Goal: Transaction & Acquisition: Purchase product/service

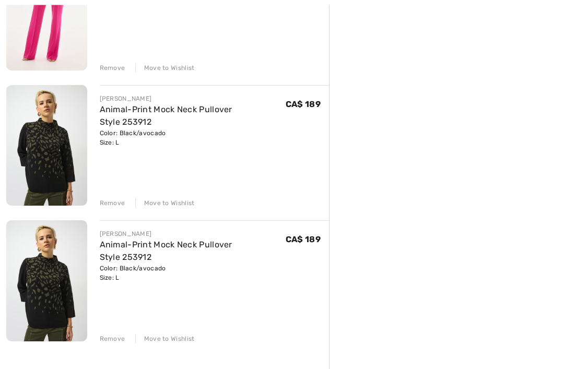
scroll to position [323, 0]
click at [112, 340] on div "Remove" at bounding box center [113, 338] width 26 height 9
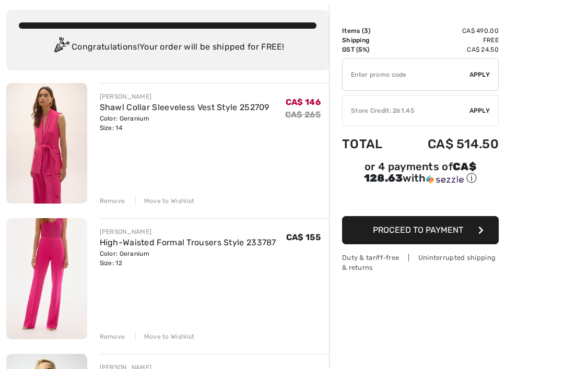
scroll to position [54, 0]
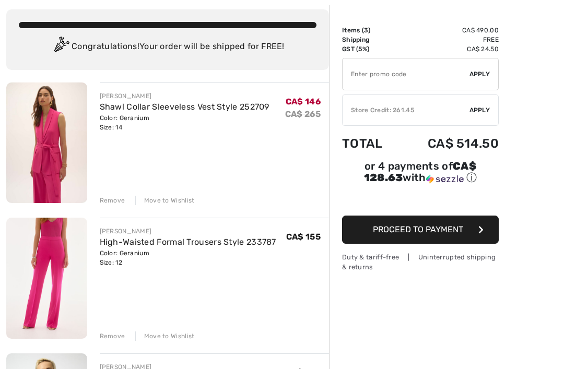
click at [111, 340] on div "Remove" at bounding box center [113, 336] width 26 height 9
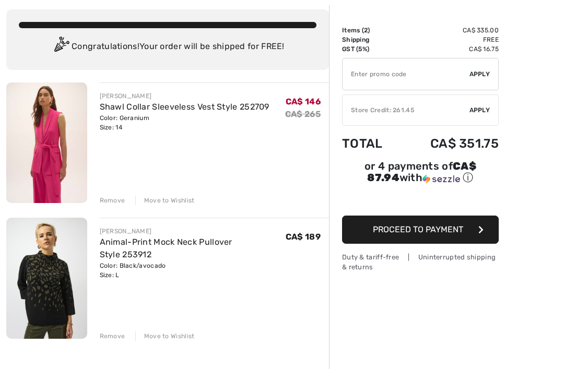
click at [113, 201] on div "Remove" at bounding box center [113, 200] width 26 height 9
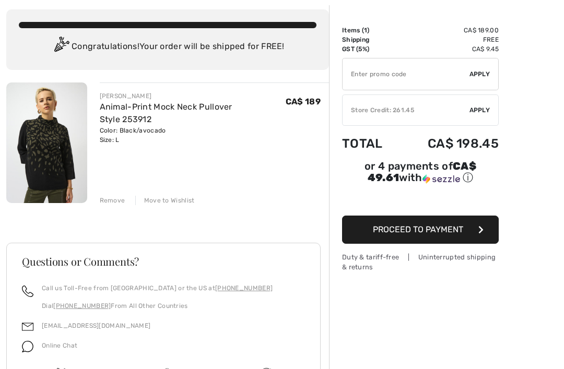
scroll to position [0, 0]
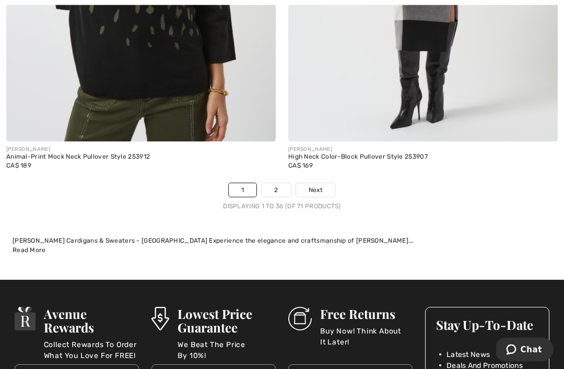
scroll to position [8399, 0]
click at [315, 185] on span "Next" at bounding box center [316, 189] width 14 height 9
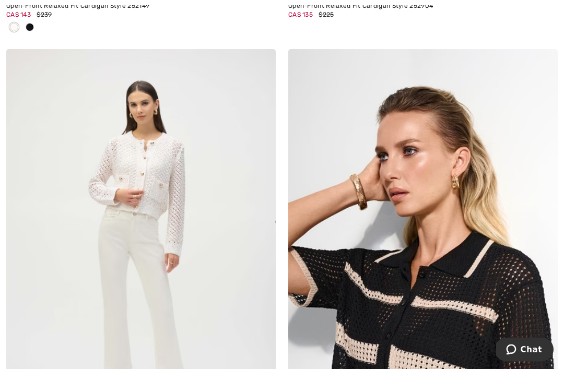
scroll to position [1999, 0]
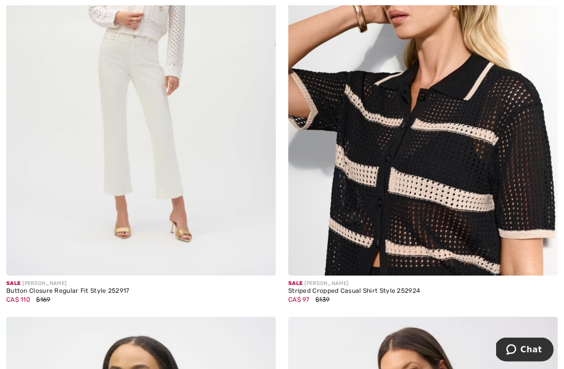
click at [542, 261] on img at bounding box center [541, 260] width 9 height 9
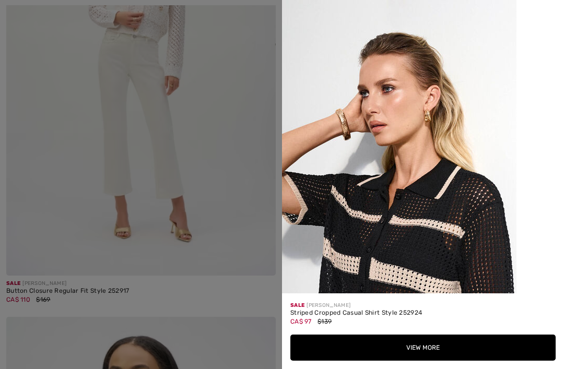
click at [221, 156] on div at bounding box center [282, 184] width 564 height 369
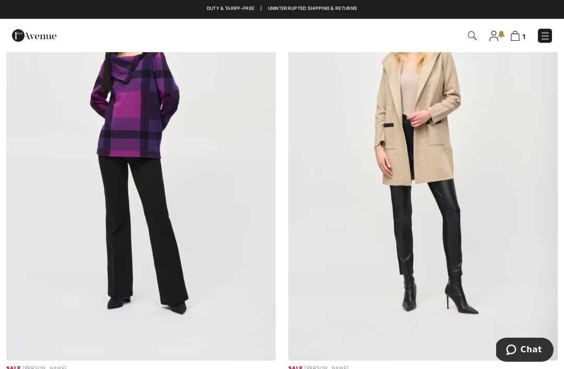
scroll to position [6357, 0]
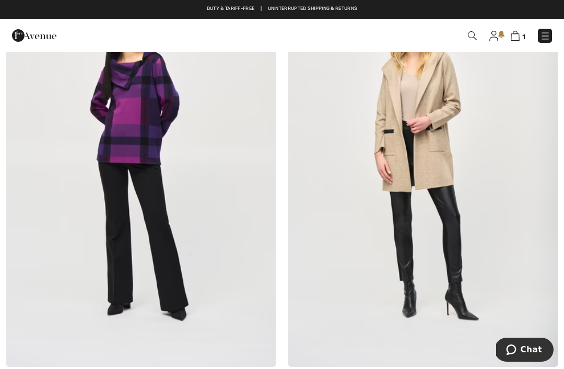
click at [134, 186] on img at bounding box center [141, 165] width 270 height 404
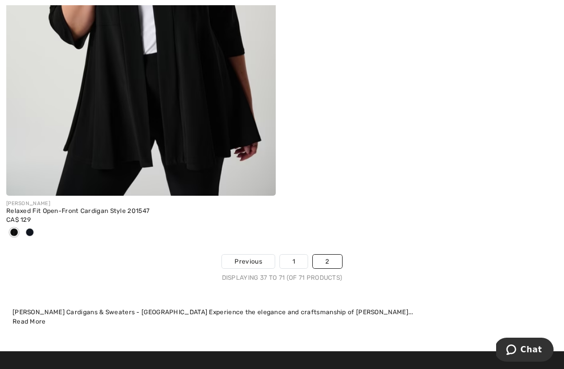
scroll to position [8330, 0]
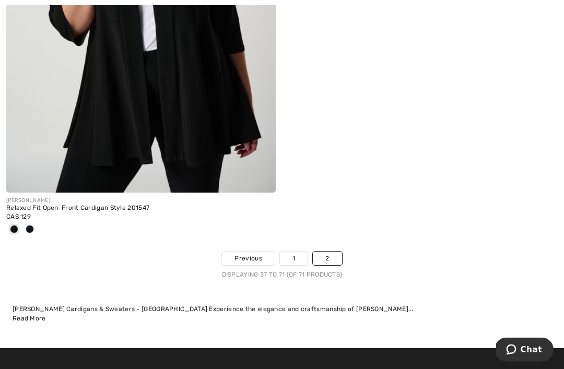
click at [331, 254] on link "2" at bounding box center [327, 259] width 29 height 14
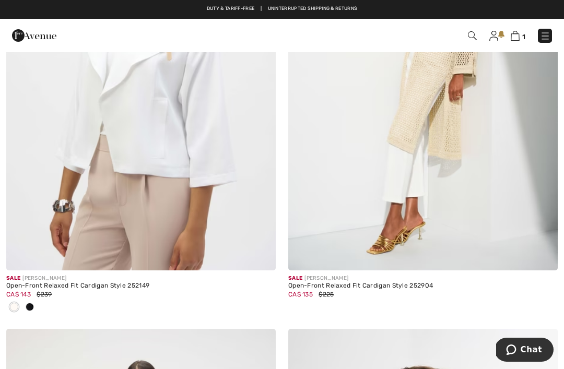
scroll to position [1715, 0]
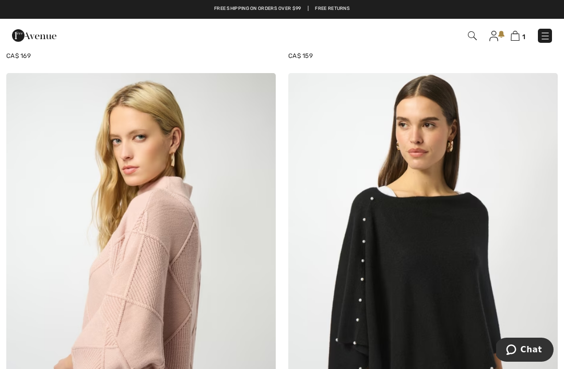
scroll to position [7147, 0]
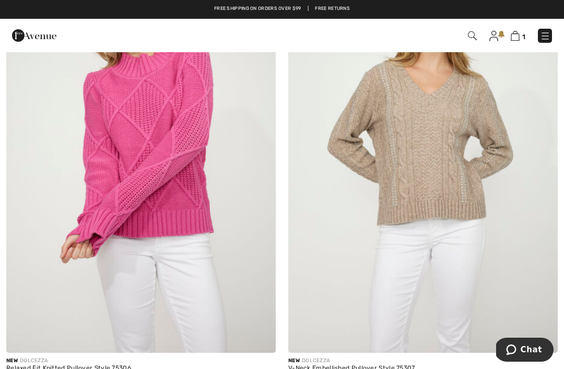
scroll to position [3077, 0]
click at [168, 216] on img at bounding box center [141, 151] width 270 height 404
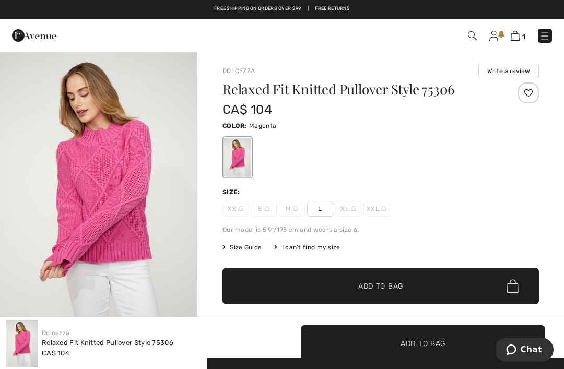
click at [373, 287] on span "Add to Bag" at bounding box center [380, 286] width 45 height 11
click at [519, 37] on img at bounding box center [515, 36] width 9 height 10
click at [380, 285] on span "Add to Bag" at bounding box center [380, 286] width 45 height 11
click at [378, 288] on span "Add to Bag" at bounding box center [380, 286] width 45 height 11
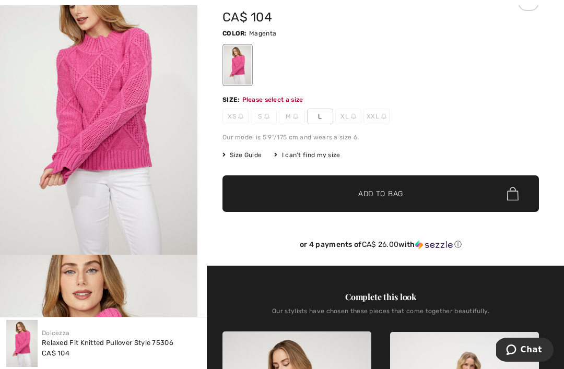
scroll to position [112, 0]
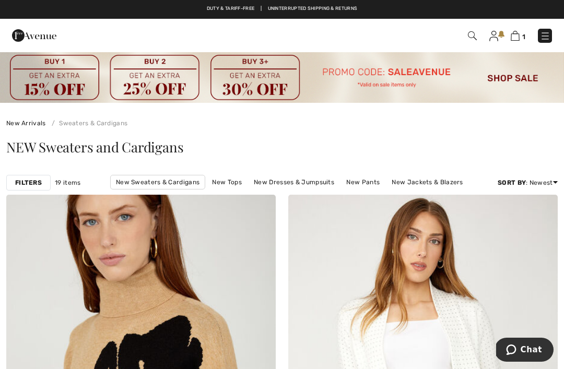
click at [517, 38] on img at bounding box center [515, 36] width 9 height 10
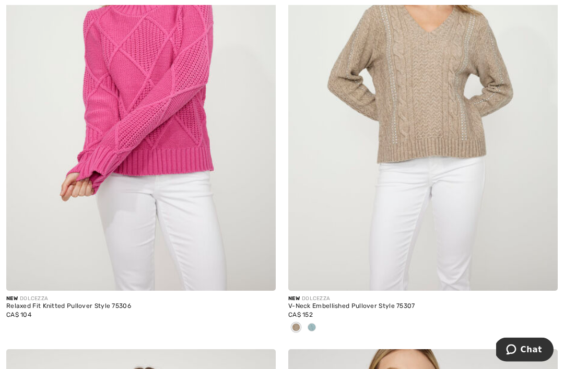
scroll to position [3139, 0]
click at [262, 273] on img at bounding box center [259, 275] width 9 height 9
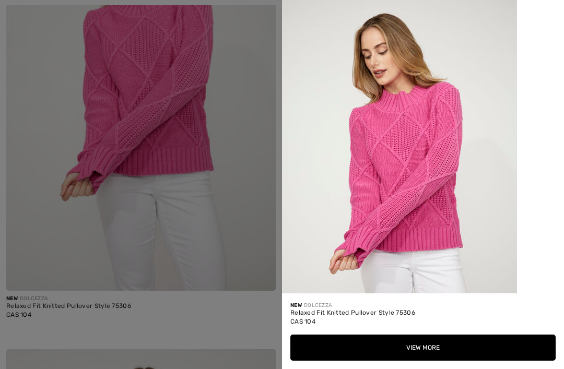
click at [425, 361] on button "View More" at bounding box center [422, 348] width 265 height 26
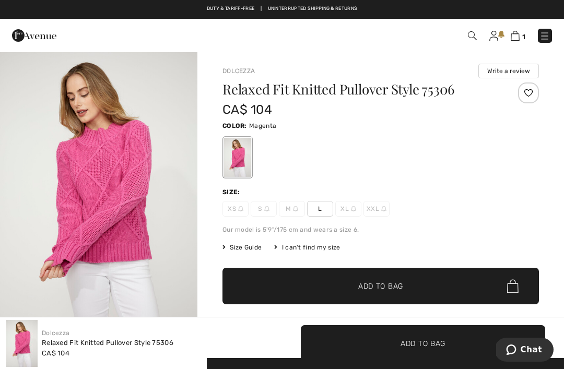
click at [322, 211] on span "L" at bounding box center [320, 209] width 26 height 16
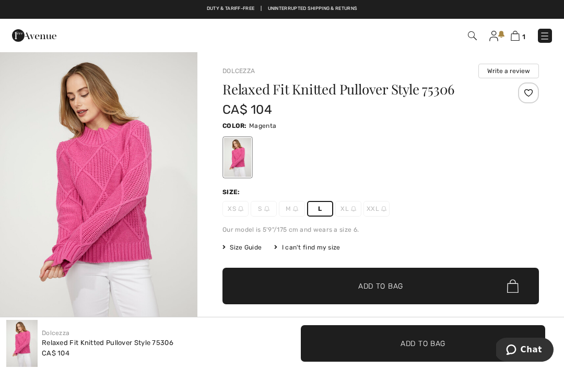
click at [377, 285] on span "Add to Bag" at bounding box center [380, 286] width 45 height 11
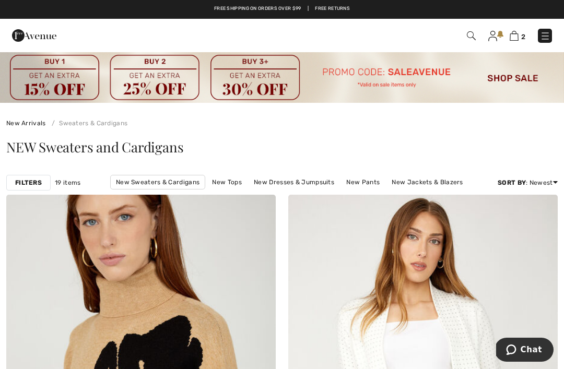
click at [31, 187] on strong "Filters" at bounding box center [28, 182] width 27 height 9
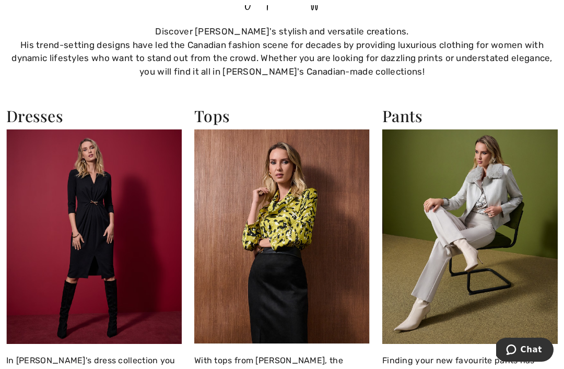
scroll to position [738, 0]
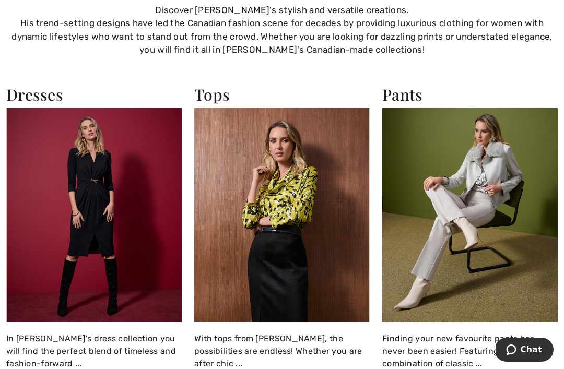
click at [288, 215] on img at bounding box center [282, 215] width 176 height 214
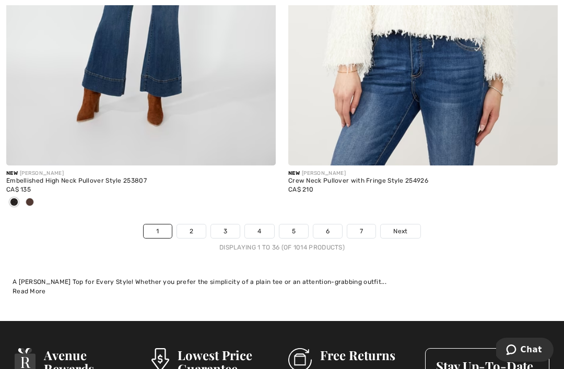
scroll to position [8317, 0]
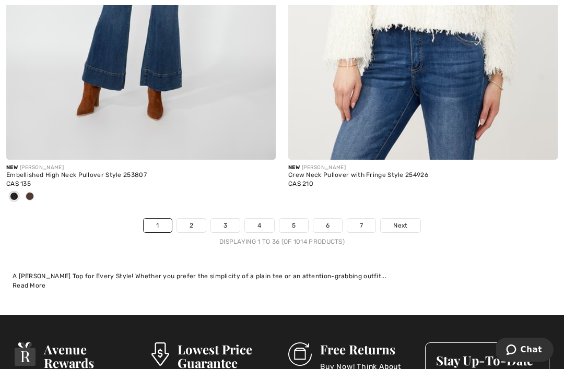
click at [402, 221] on span "Next" at bounding box center [400, 225] width 14 height 9
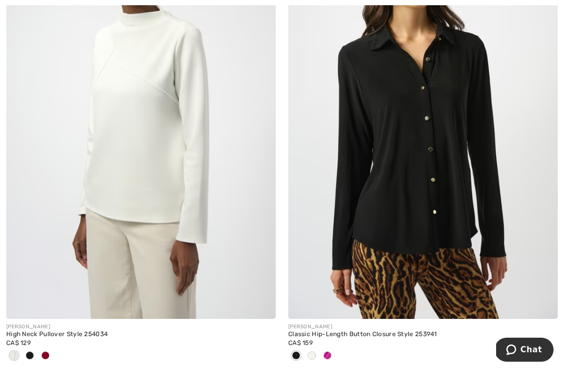
scroll to position [4953, 0]
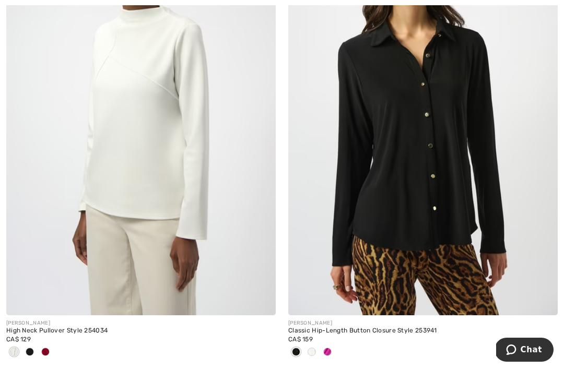
click at [261, 300] on img at bounding box center [259, 299] width 9 height 9
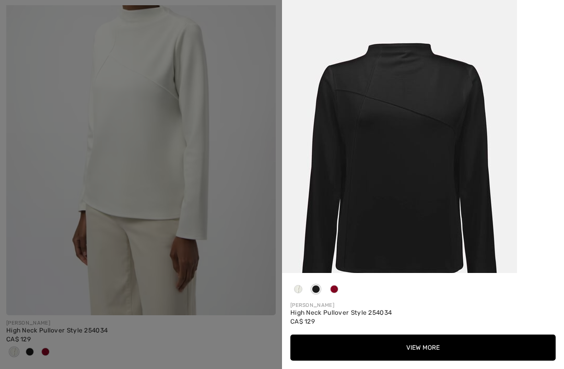
click at [301, 302] on div at bounding box center [298, 292] width 16 height 20
click at [340, 302] on div at bounding box center [334, 292] width 16 height 20
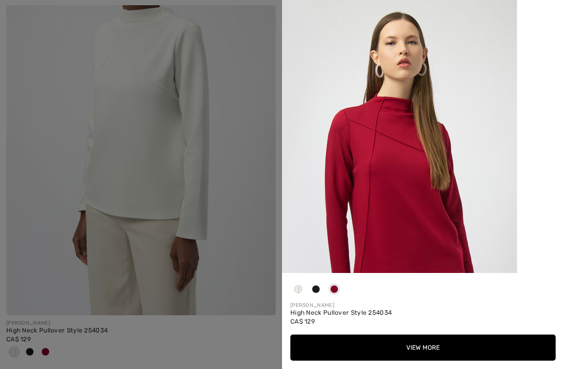
click at [340, 302] on div at bounding box center [334, 292] width 16 height 20
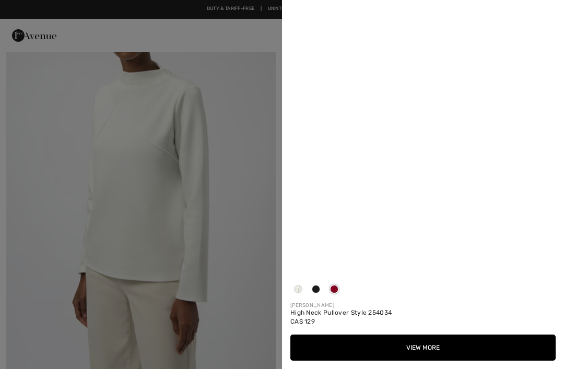
scroll to position [4891, 0]
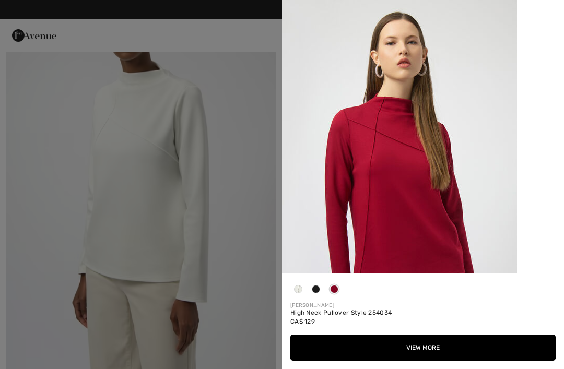
click at [425, 348] on button "View More" at bounding box center [422, 348] width 265 height 26
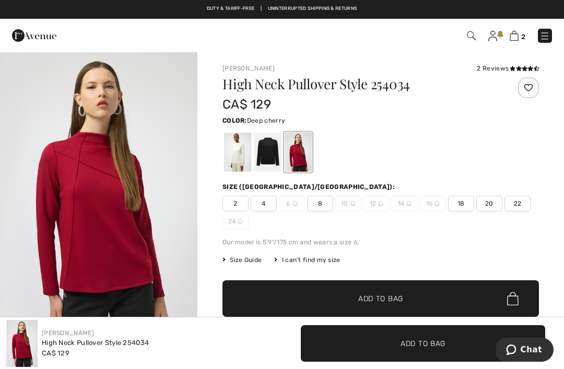
click at [239, 153] on div at bounding box center [237, 152] width 27 height 39
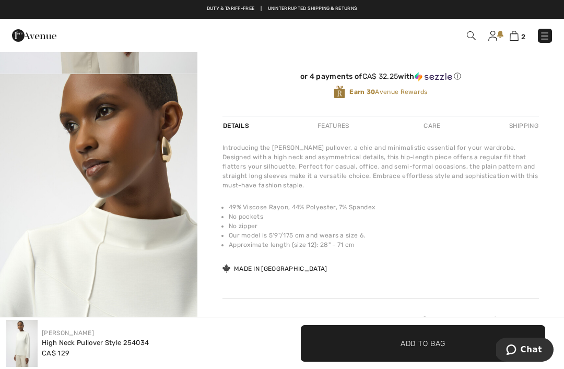
scroll to position [271, 0]
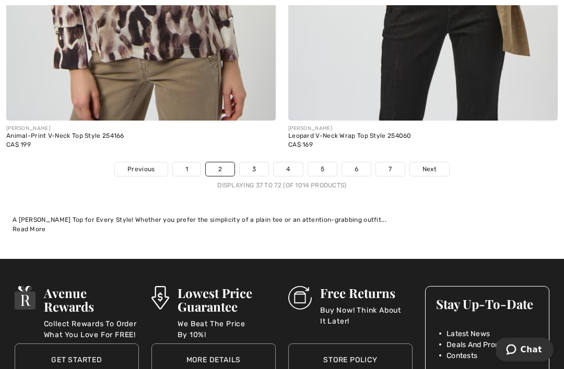
scroll to position [8432, 0]
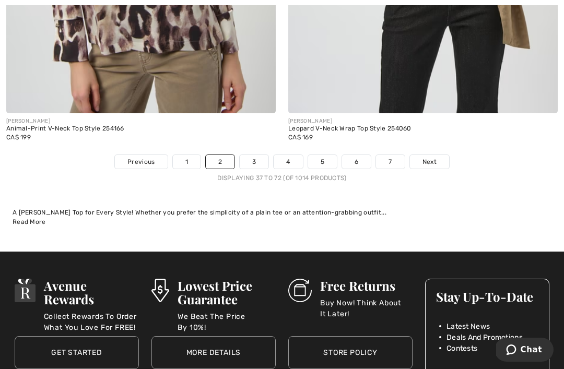
click at [429, 157] on span "Next" at bounding box center [430, 161] width 14 height 9
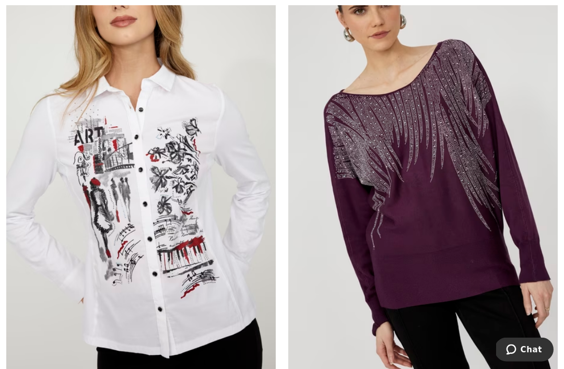
scroll to position [6666, 0]
click at [455, 256] on img at bounding box center [423, 169] width 270 height 404
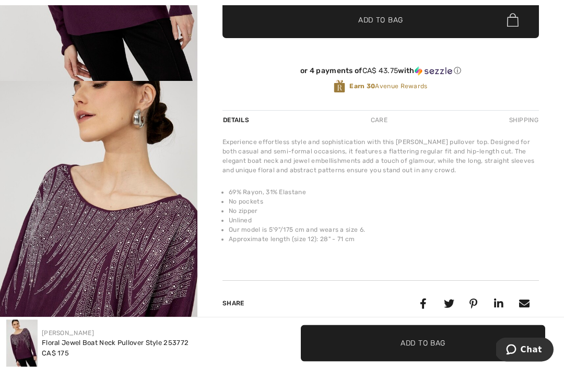
scroll to position [266, 0]
checkbox input "true"
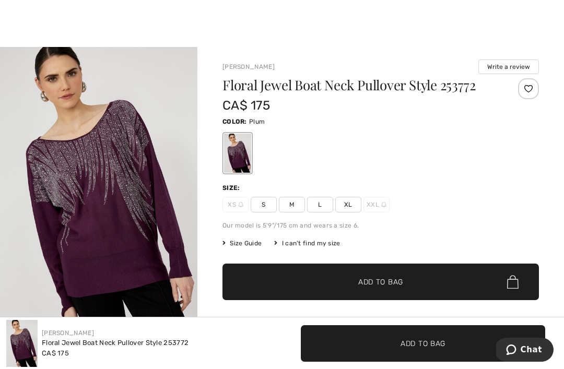
scroll to position [5, 0]
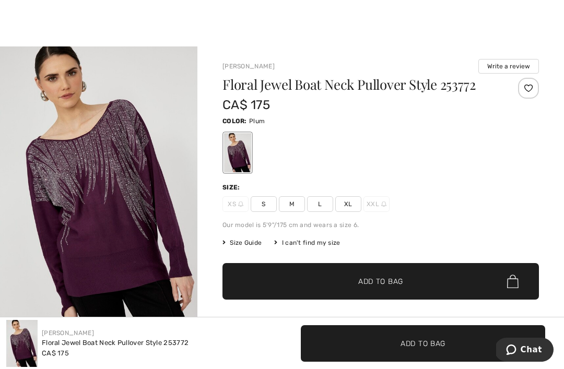
click at [112, 231] on img "1 / 4" at bounding box center [98, 194] width 197 height 296
click at [323, 208] on span "L" at bounding box center [320, 204] width 26 height 16
click at [373, 282] on span "Add to Bag" at bounding box center [380, 281] width 45 height 11
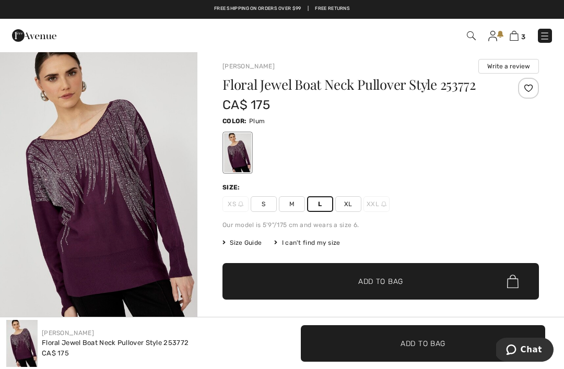
click at [427, 347] on span "Add to Bag" at bounding box center [423, 343] width 45 height 11
click at [518, 36] on img at bounding box center [514, 36] width 9 height 10
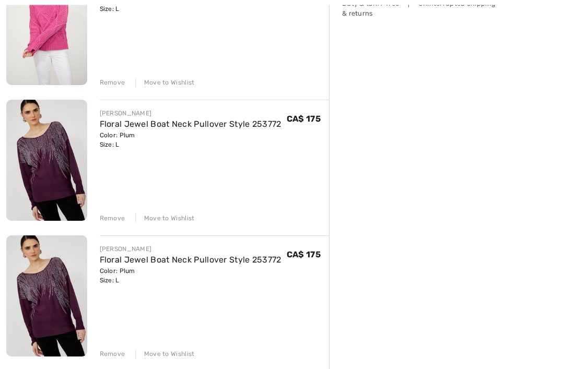
scroll to position [309, 0]
click at [112, 351] on div "Remove" at bounding box center [113, 353] width 26 height 9
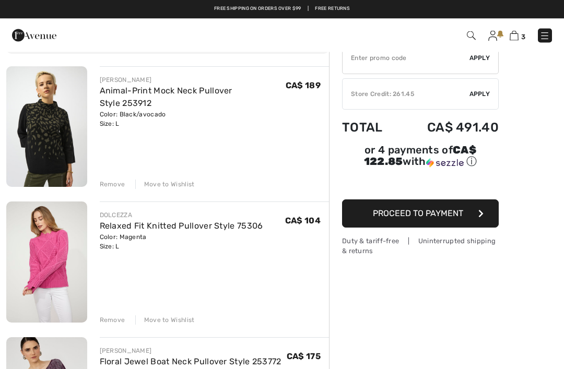
scroll to position [71, 0]
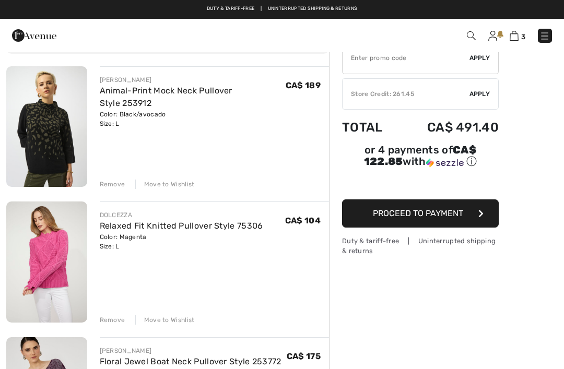
click at [112, 187] on div "Remove" at bounding box center [113, 184] width 26 height 9
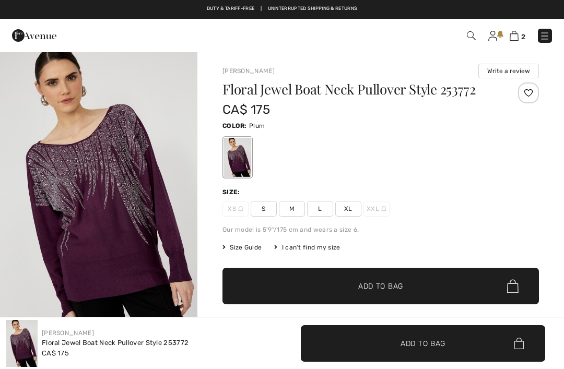
scroll to position [5, 0]
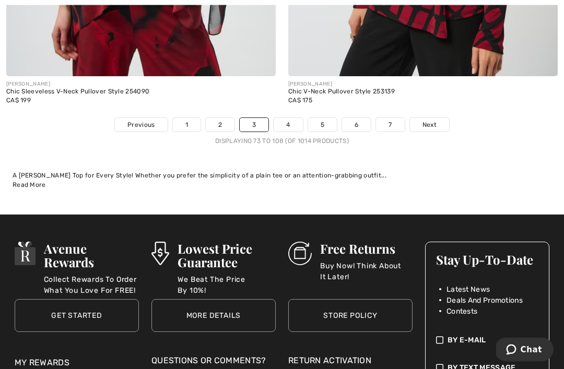
scroll to position [8334, 0]
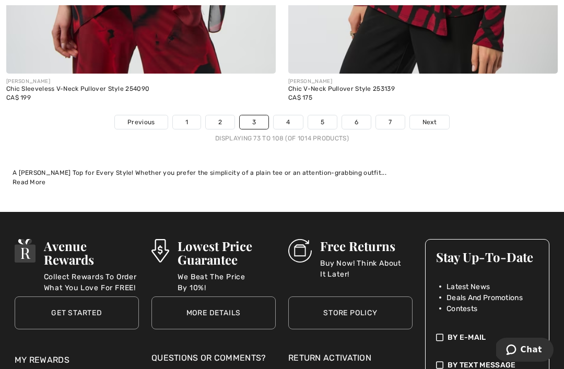
click at [427, 118] on span "Next" at bounding box center [430, 122] width 14 height 9
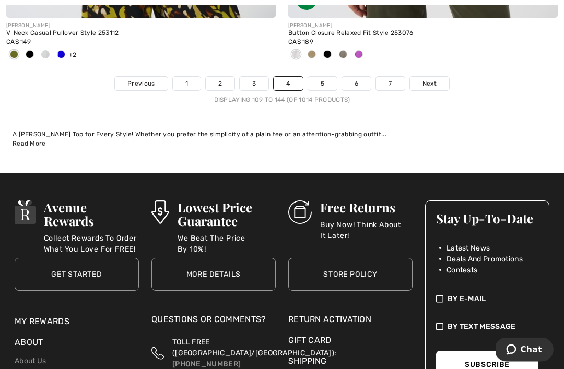
scroll to position [8442, 0]
click at [425, 79] on span "Next" at bounding box center [430, 83] width 14 height 9
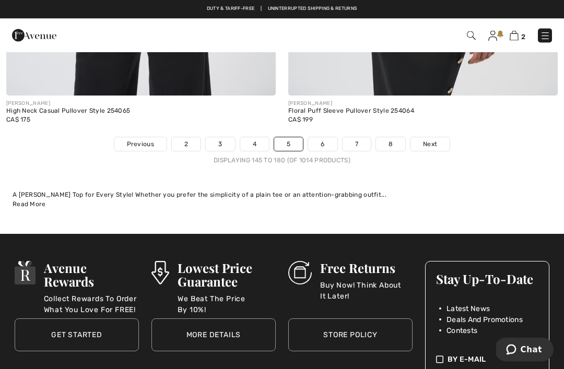
scroll to position [8433, 0]
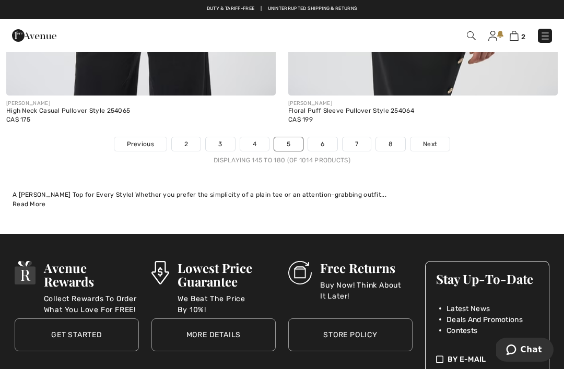
click at [432, 139] on span "Next" at bounding box center [430, 143] width 14 height 9
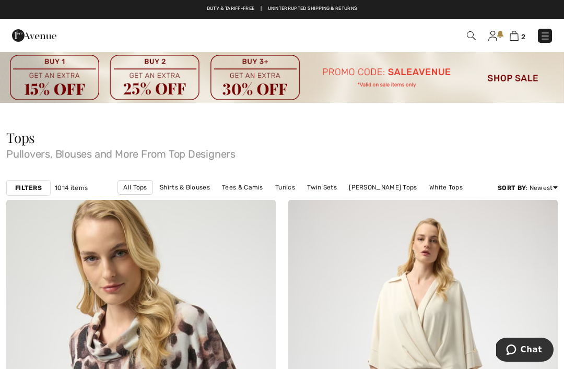
click at [518, 37] on img at bounding box center [514, 36] width 9 height 10
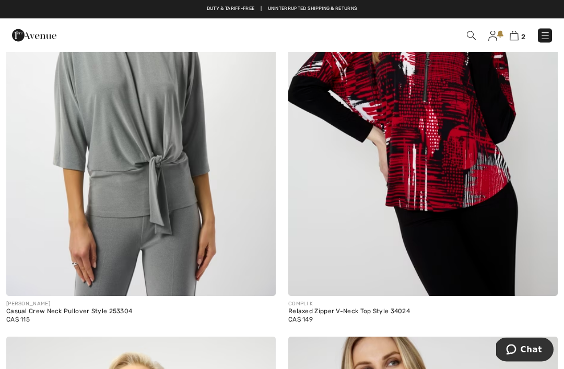
scroll to position [3972, 0]
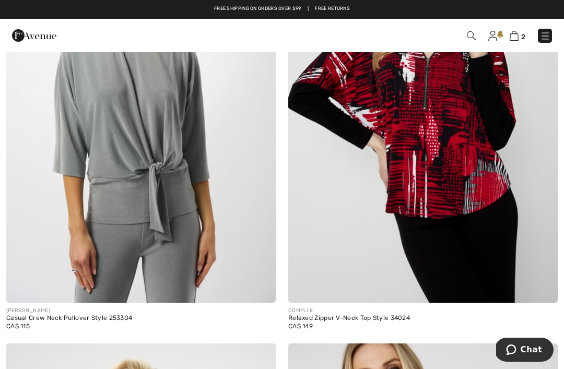
click at [260, 285] on img at bounding box center [259, 287] width 9 height 9
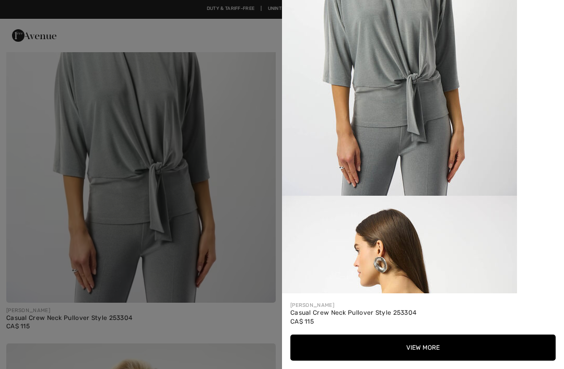
scroll to position [169, 0]
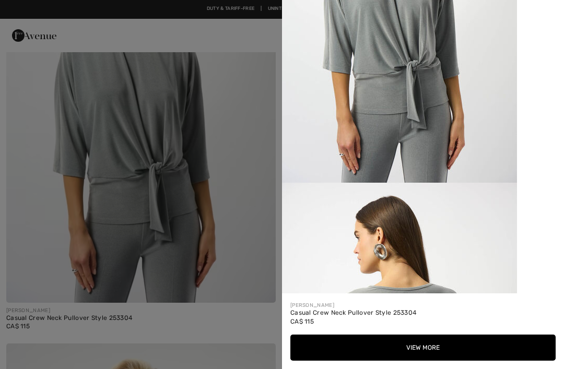
click at [422, 346] on button "View More" at bounding box center [422, 348] width 265 height 26
click at [419, 349] on button "View More" at bounding box center [422, 348] width 265 height 26
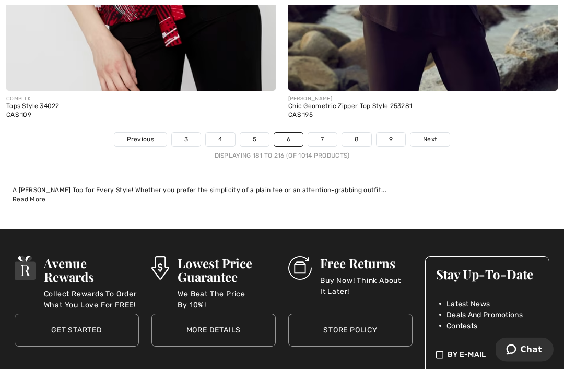
scroll to position [8344, 0]
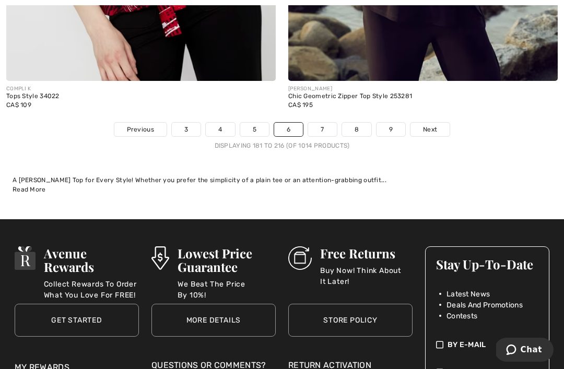
click at [432, 125] on span "Next" at bounding box center [430, 129] width 14 height 9
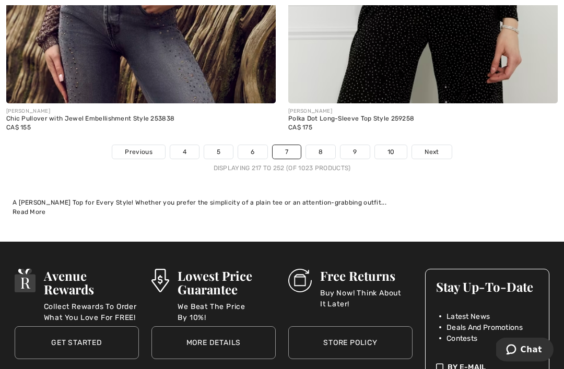
scroll to position [8427, 0]
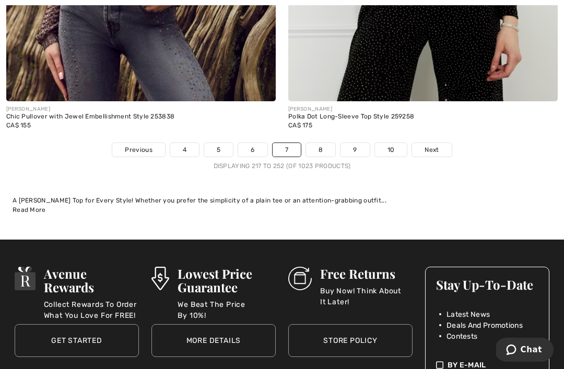
click at [429, 145] on span "Next" at bounding box center [432, 149] width 14 height 9
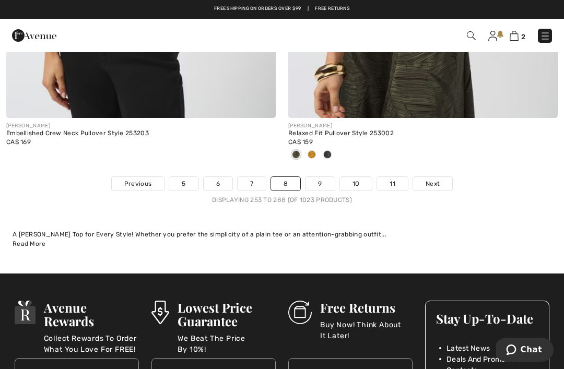
scroll to position [8296, 0]
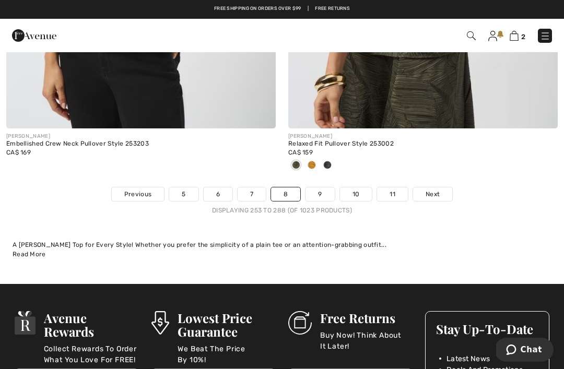
click at [433, 190] on span "Next" at bounding box center [433, 194] width 14 height 9
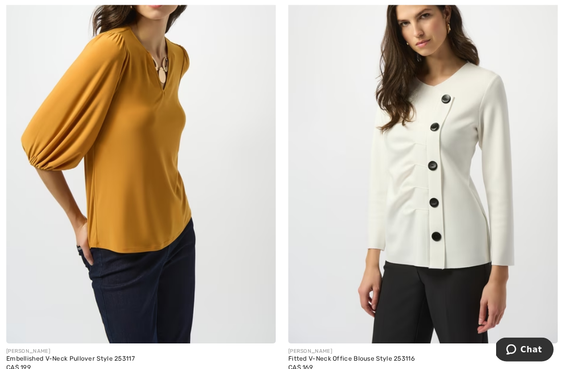
scroll to position [4430, 0]
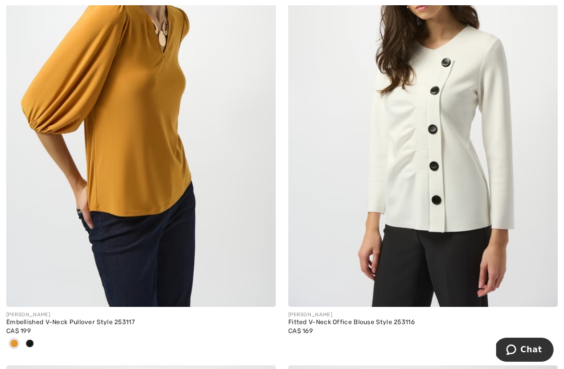
click at [543, 291] on img at bounding box center [541, 291] width 9 height 9
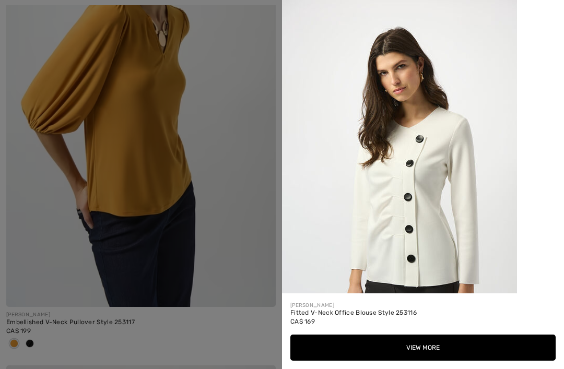
click at [420, 361] on button "View More" at bounding box center [422, 348] width 265 height 26
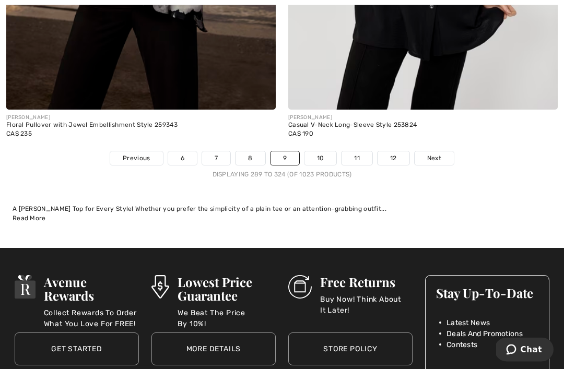
scroll to position [8315, 0]
click at [437, 155] on span "Next" at bounding box center [434, 158] width 14 height 9
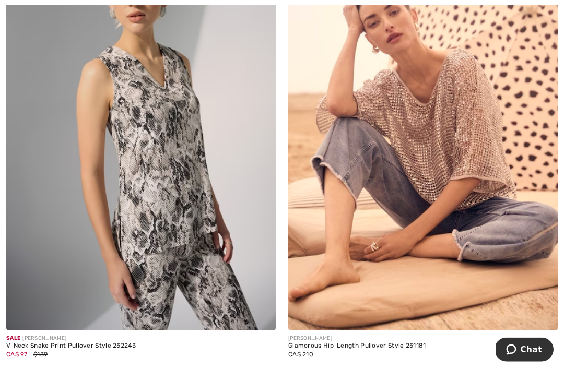
scroll to position [8096, 0]
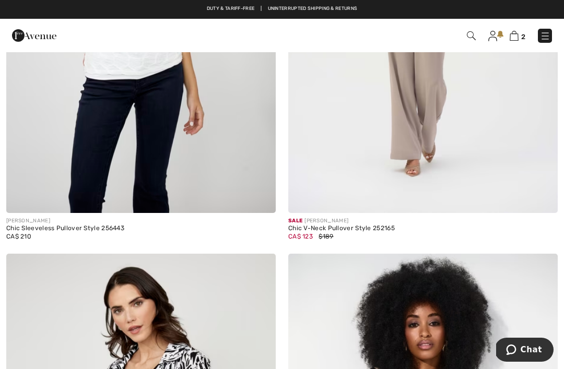
scroll to position [6897, 0]
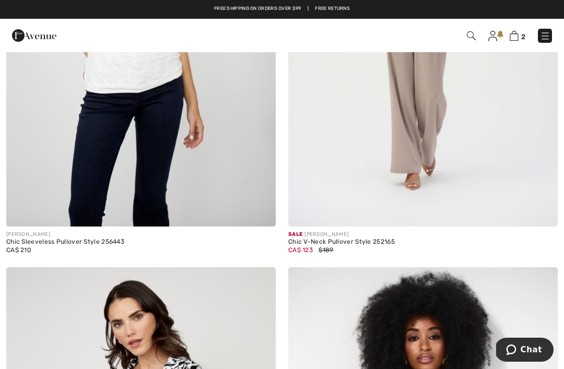
click at [518, 37] on img at bounding box center [514, 36] width 9 height 10
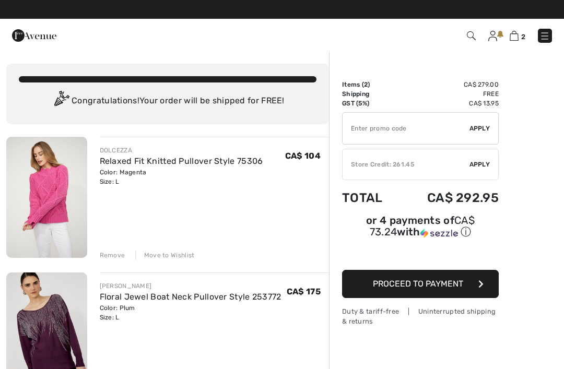
click at [478, 288] on icon "button" at bounding box center [480, 284] width 5 height 8
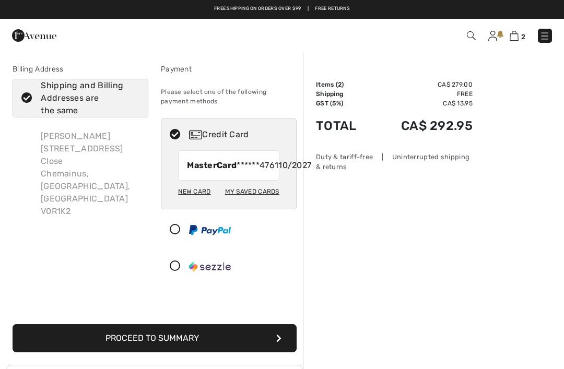
click at [274, 349] on button "Proceed to Summary" at bounding box center [155, 338] width 284 height 28
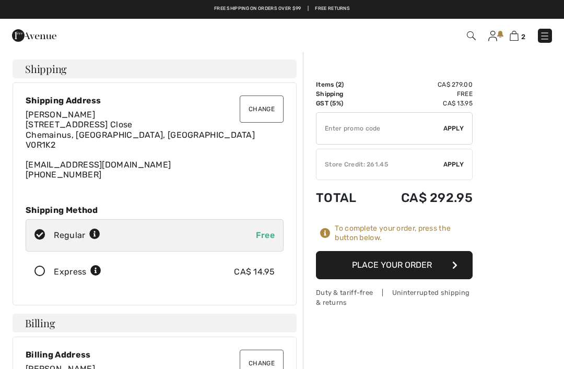
click at [362, 133] on input "TEXT" at bounding box center [380, 128] width 127 height 31
click at [452, 165] on span "Apply" at bounding box center [453, 164] width 21 height 9
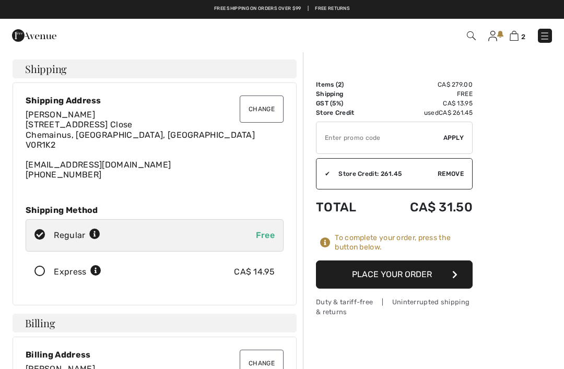
click at [352, 137] on input "TEXT" at bounding box center [380, 137] width 127 height 31
click at [545, 37] on img at bounding box center [545, 36] width 10 height 10
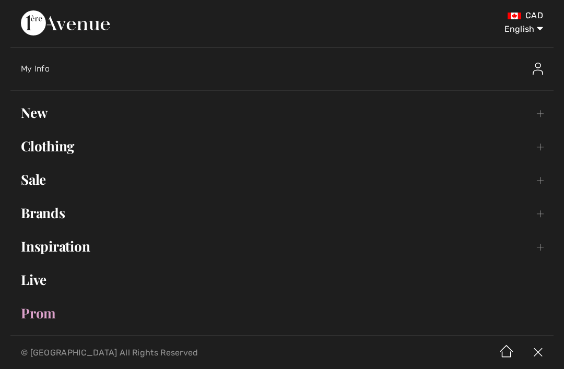
click at [537, 67] on img at bounding box center [538, 69] width 10 height 13
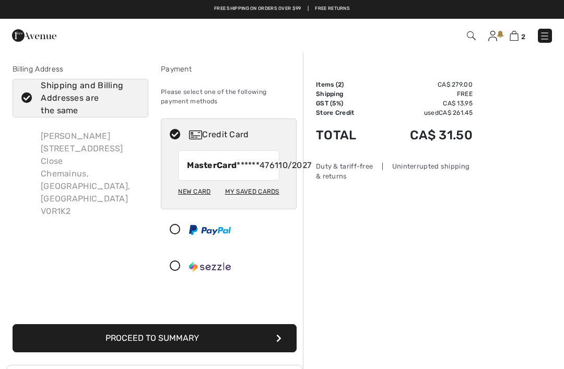
click at [259, 8] on link "Free shipping on orders over $99" at bounding box center [257, 8] width 87 height 7
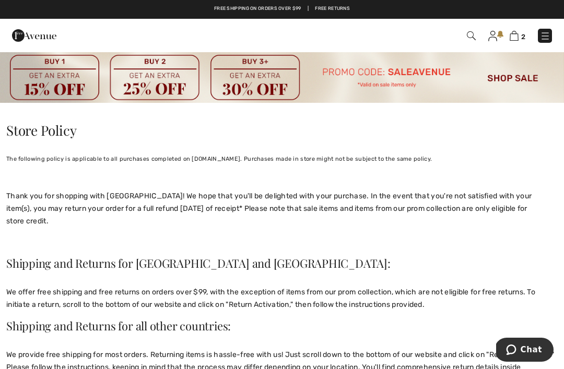
click at [519, 33] on img at bounding box center [514, 36] width 9 height 10
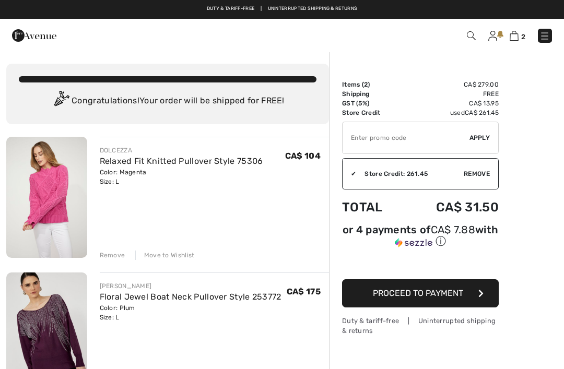
click at [365, 139] on input "TEXT" at bounding box center [406, 137] width 127 height 31
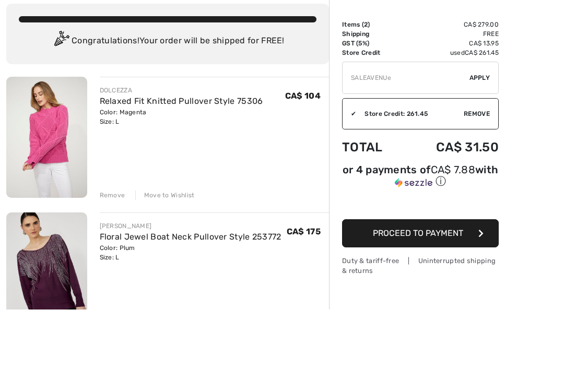
type input "SALEAVENUE"
click at [480, 133] on span "Apply" at bounding box center [480, 137] width 21 height 9
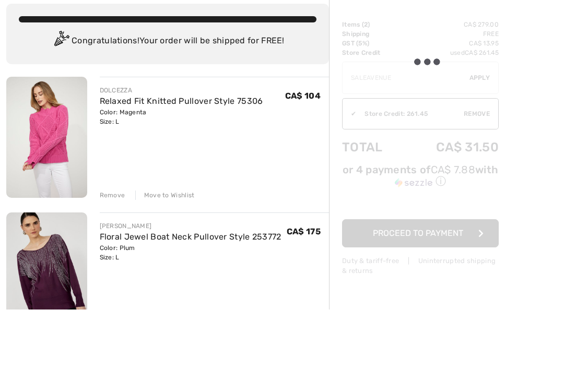
scroll to position [60, 0]
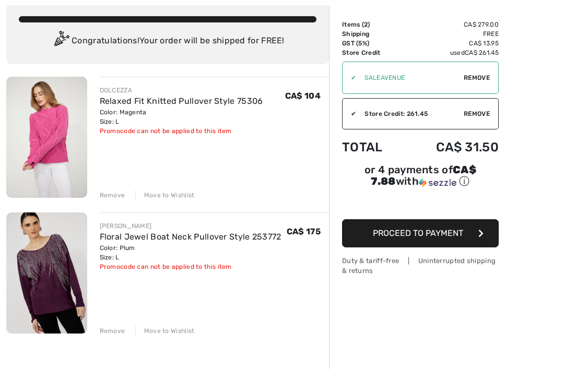
click at [467, 237] on button "Proceed to Payment" at bounding box center [420, 233] width 157 height 28
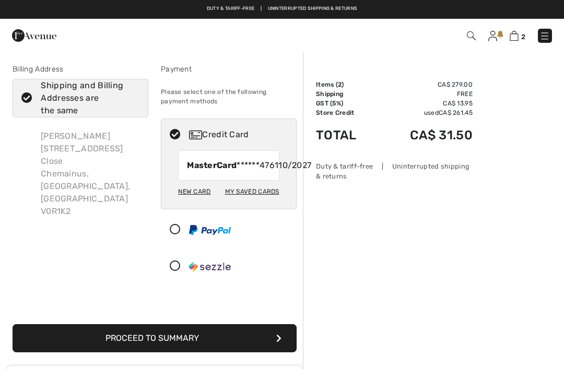
click at [276, 343] on icon "submit" at bounding box center [278, 338] width 5 height 8
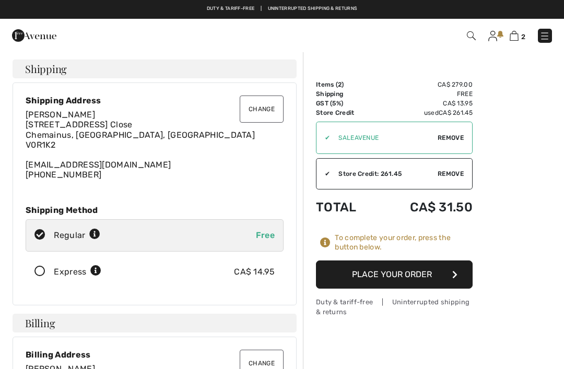
click at [451, 277] on button "Place Your Order" at bounding box center [394, 275] width 157 height 28
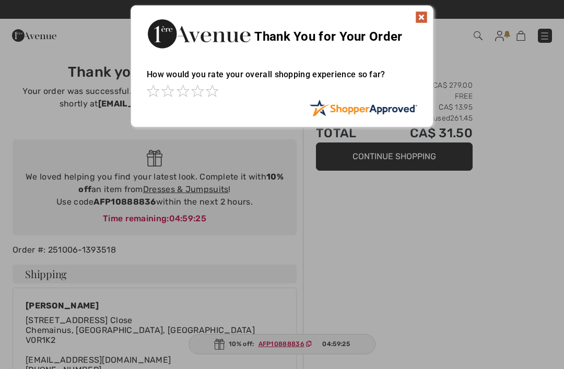
click at [420, 18] on img at bounding box center [421, 17] width 13 height 13
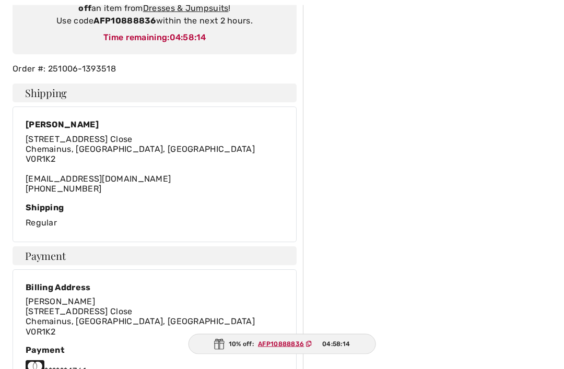
scroll to position [181, 0]
click at [279, 348] on ins "AFP10888836" at bounding box center [282, 344] width 46 height 7
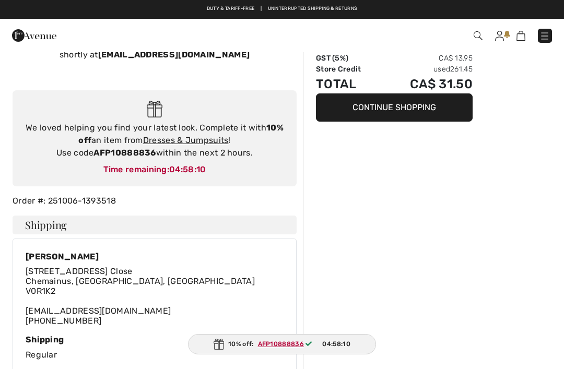
scroll to position [0, 0]
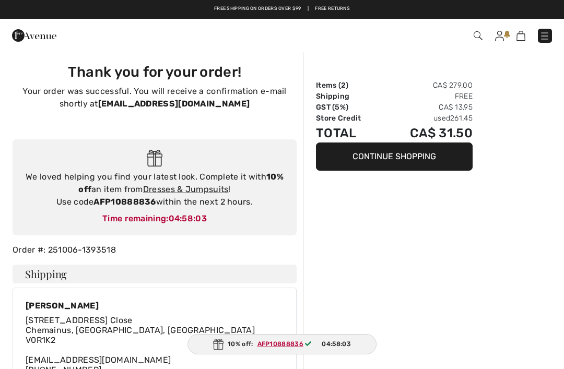
click at [223, 344] on img at bounding box center [218, 344] width 10 height 11
click at [274, 345] on ins "AFP10888836" at bounding box center [281, 344] width 46 height 7
